Goal: Check status: Check status

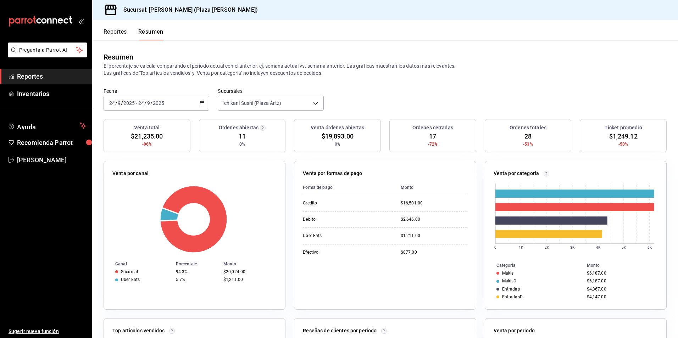
click at [41, 75] on span "Reportes" at bounding box center [51, 77] width 69 height 10
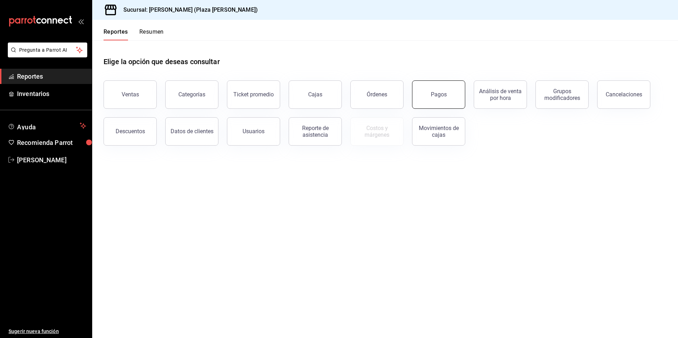
click at [426, 100] on button "Pagos" at bounding box center [438, 94] width 53 height 28
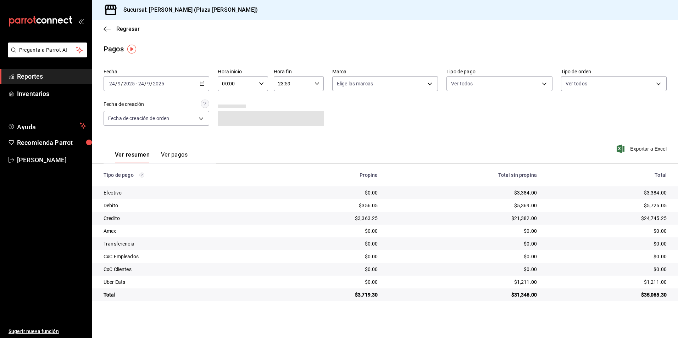
click at [201, 83] on \(Stroke\) "button" at bounding box center [202, 83] width 4 height 0
click at [127, 184] on span "Rango de fechas" at bounding box center [137, 184] width 55 height 7
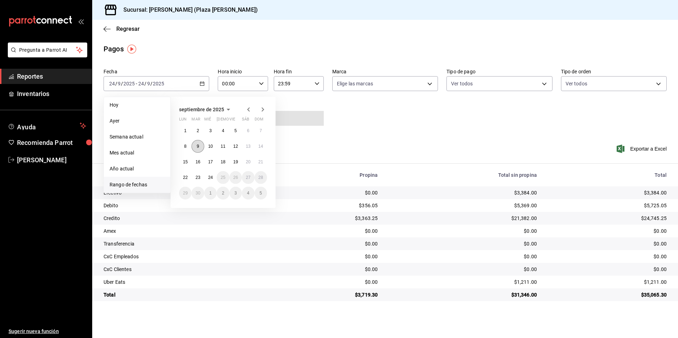
click at [201, 144] on button "9" at bounding box center [197, 146] width 12 height 13
click at [200, 145] on button "9" at bounding box center [197, 146] width 12 height 13
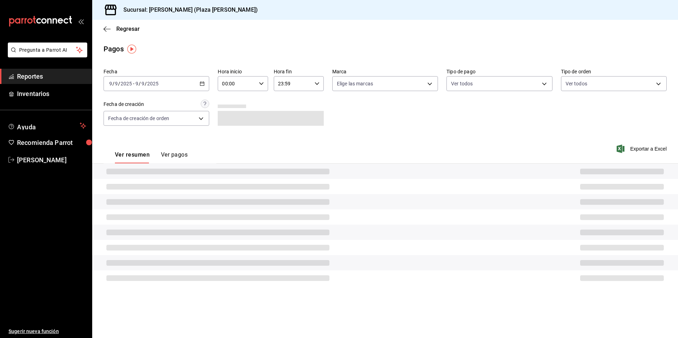
click at [200, 145] on div "Ver resumen Ver pagos" at bounding box center [160, 148] width 113 height 29
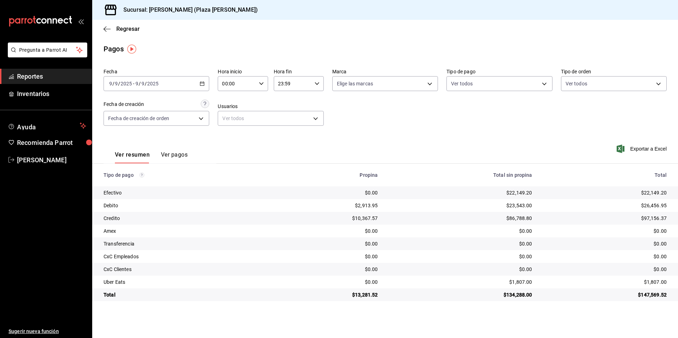
click at [204, 80] on div "[DATE] [DATE] - [DATE] [DATE]" at bounding box center [157, 83] width 106 height 15
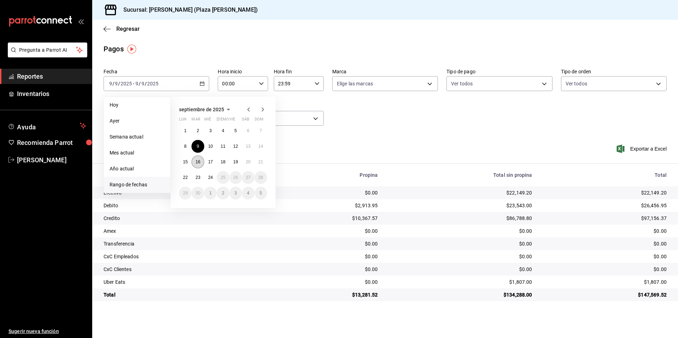
click at [199, 162] on abbr "16" at bounding box center [197, 162] width 5 height 5
click at [199, 162] on div "Ver resumen Ver pagos" at bounding box center [160, 148] width 113 height 29
